Goal: Go to known website: Access a specific website the user already knows

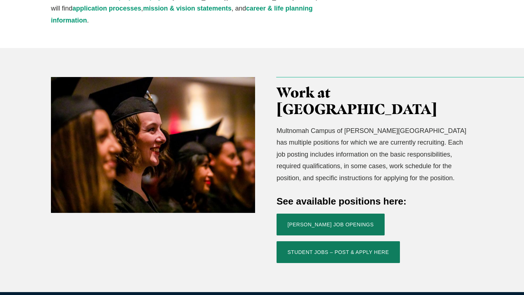
scroll to position [173, 0]
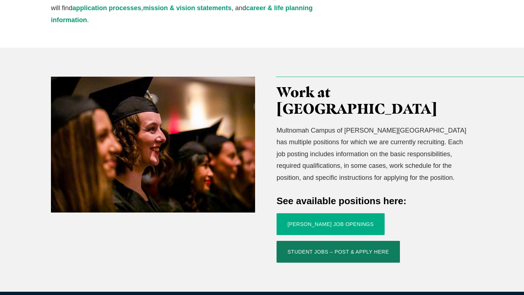
click at [318, 213] on link "Jessup Job Openings" at bounding box center [330, 224] width 108 height 22
